Goal: Information Seeking & Learning: Find contact information

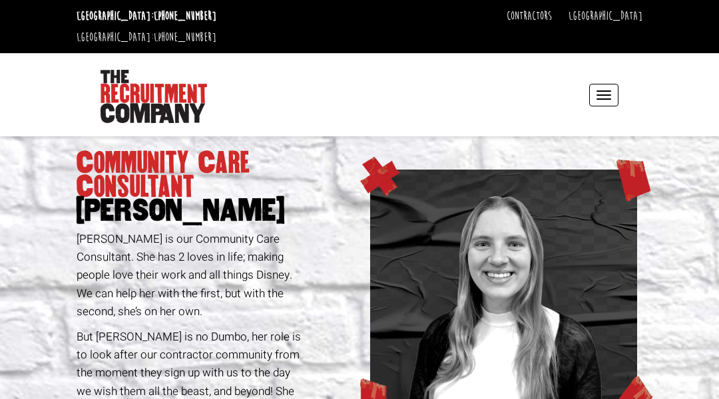
click at [67, 67] on header "Sydney: +61 2 8346 6700 Dublin: +353 1 697 2548 Contractors Timesheets Why Cont…" at bounding box center [359, 68] width 719 height 136
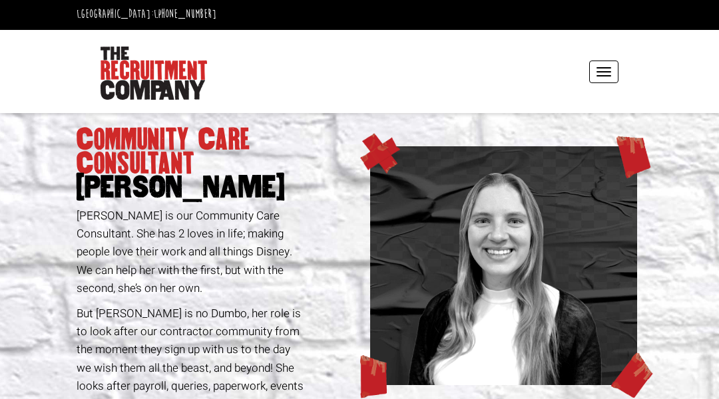
scroll to position [27, 0]
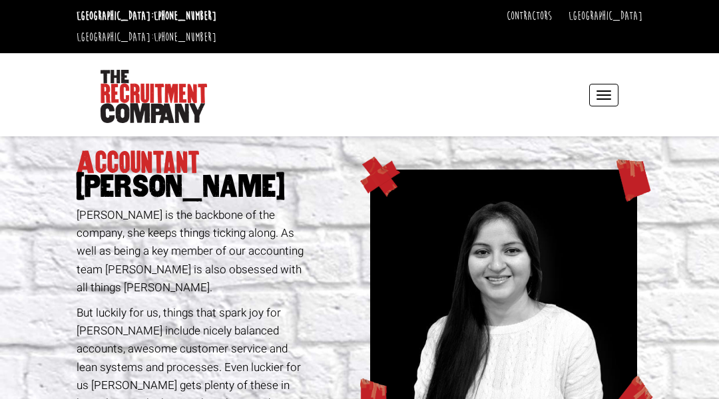
scroll to position [27, 0]
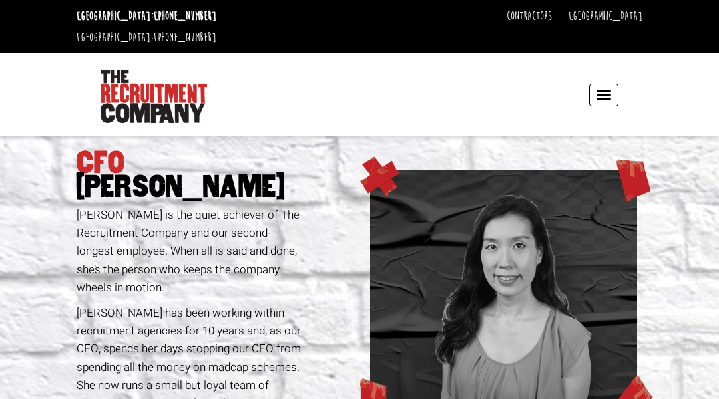
scroll to position [27, 0]
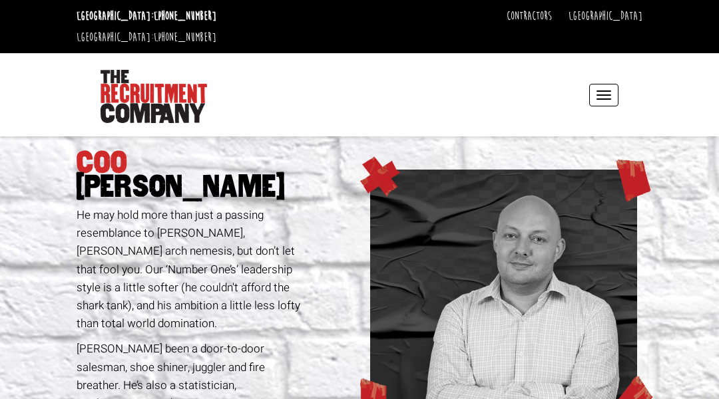
scroll to position [27, 0]
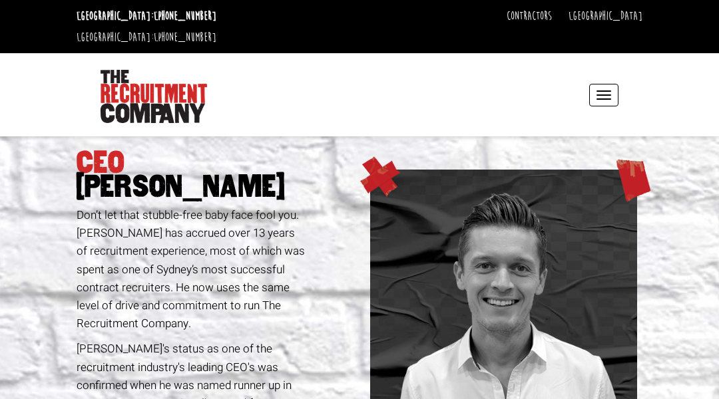
scroll to position [27, 0]
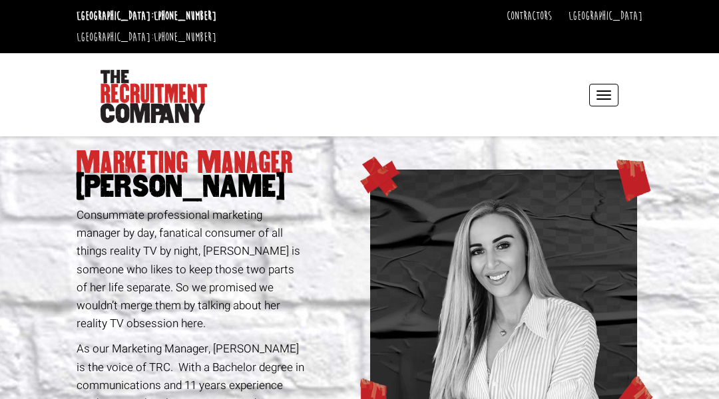
click at [67, 67] on header "[GEOGRAPHIC_DATA]: [PHONE_NUMBER] [GEOGRAPHIC_DATA]: [PHONE_NUMBER] Contractors…" at bounding box center [359, 68] width 719 height 136
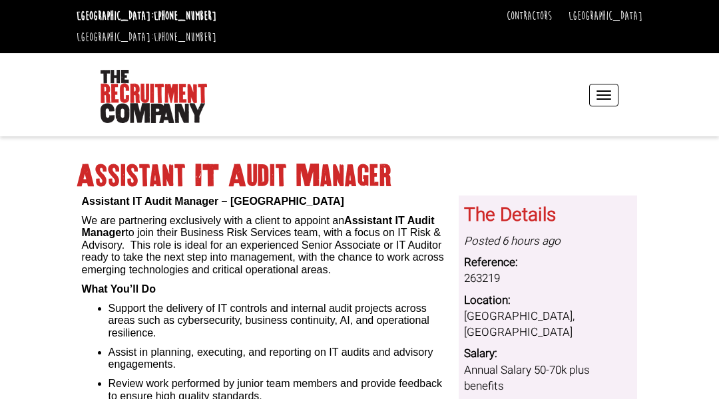
scroll to position [27, 0]
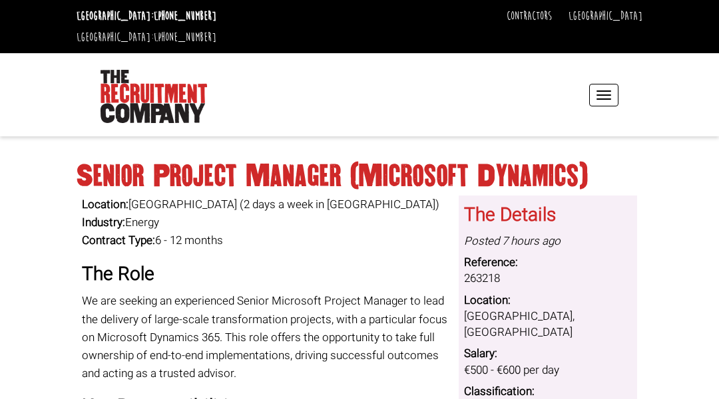
scroll to position [27, 0]
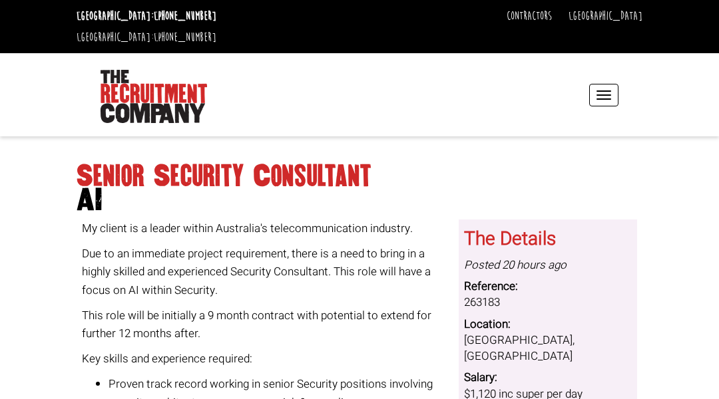
scroll to position [27, 0]
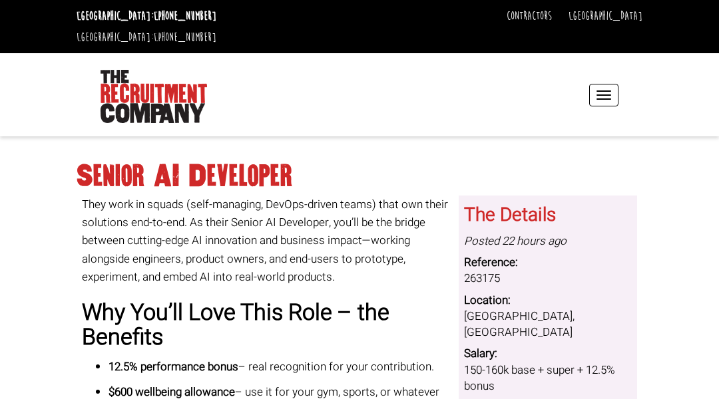
scroll to position [27, 0]
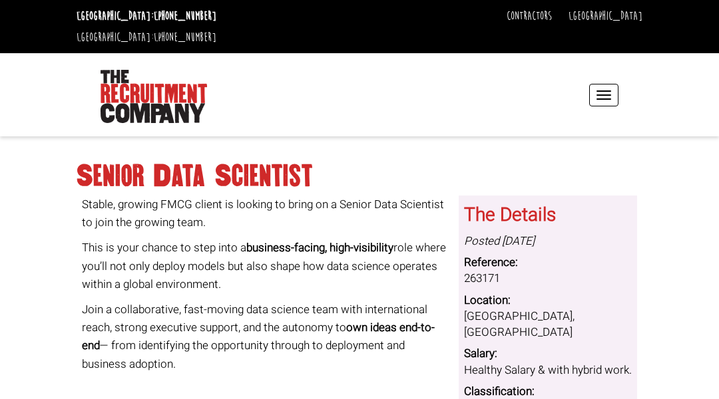
scroll to position [27, 0]
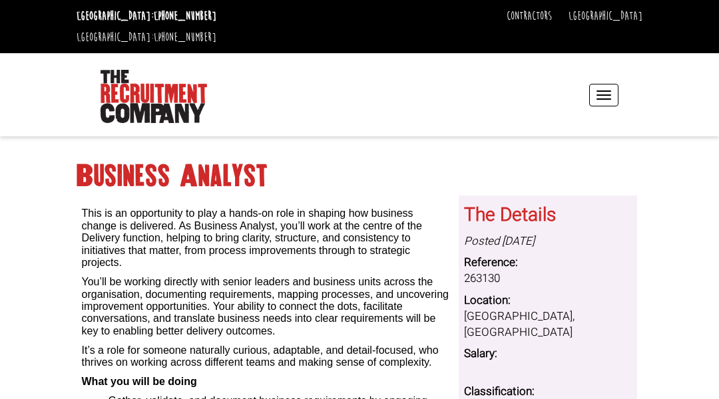
scroll to position [27, 0]
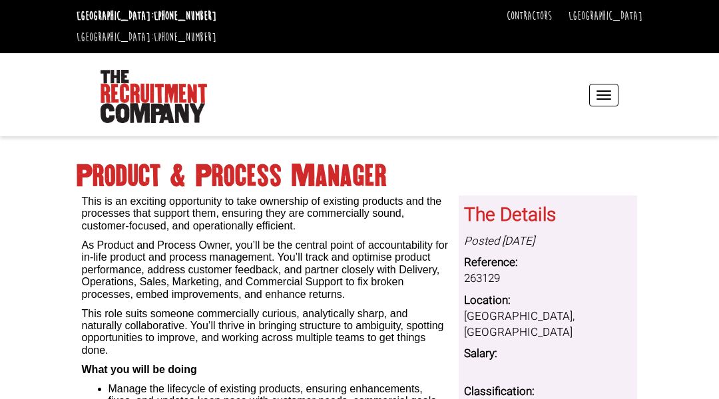
scroll to position [27, 0]
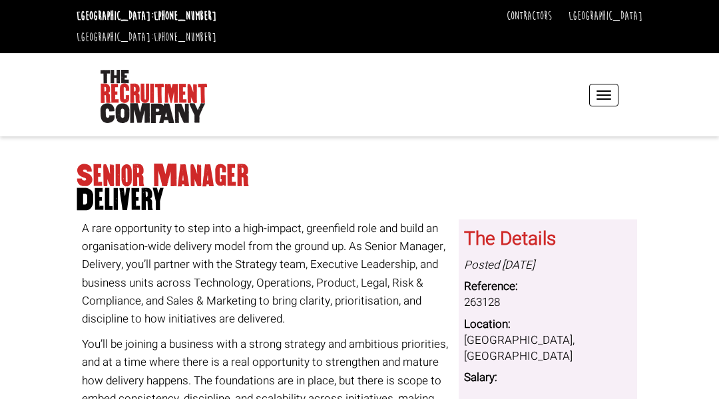
scroll to position [27, 0]
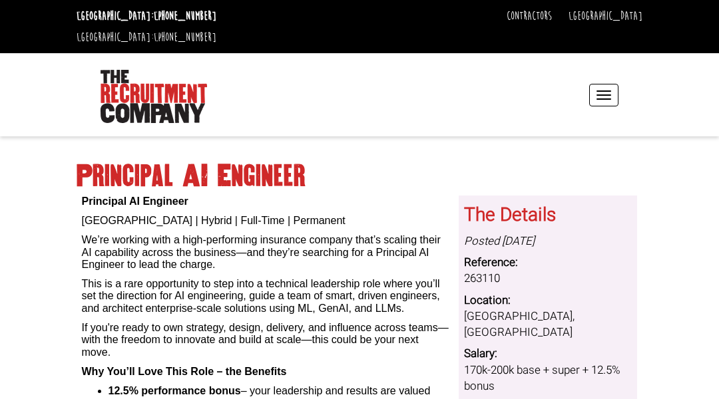
scroll to position [27, 0]
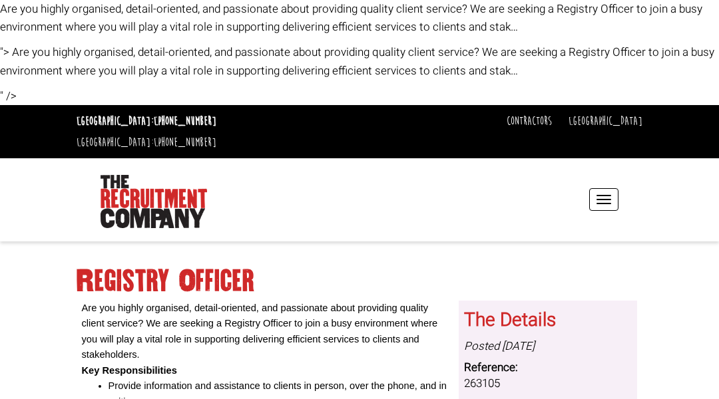
scroll to position [27, 0]
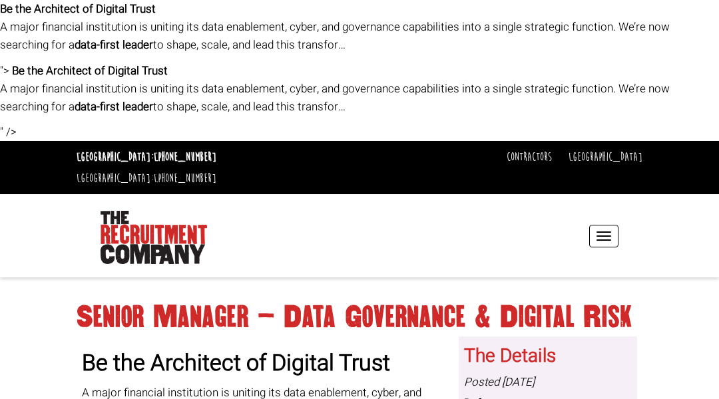
scroll to position [27, 0]
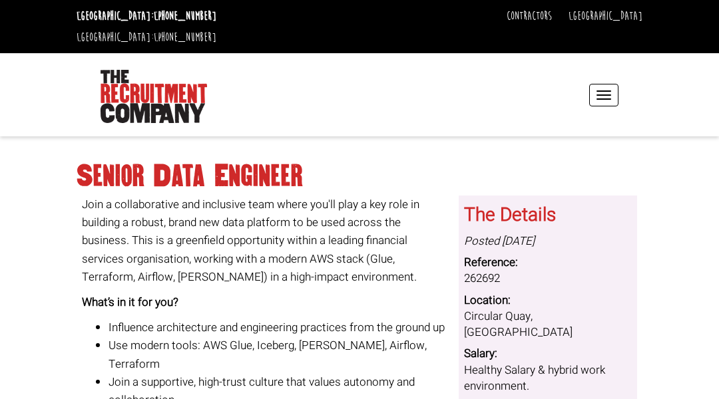
scroll to position [27, 0]
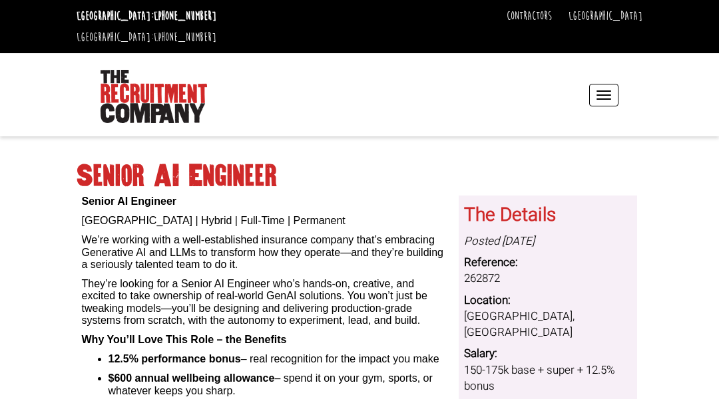
scroll to position [27, 0]
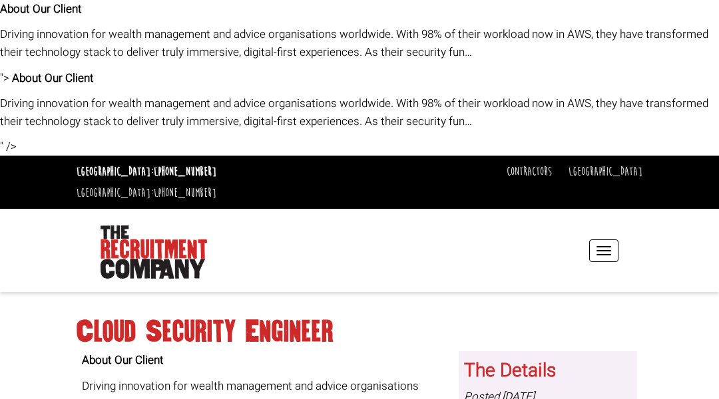
scroll to position [27, 0]
